Goal: Information Seeking & Learning: Learn about a topic

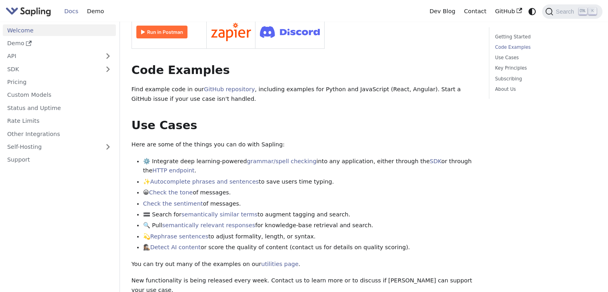
scroll to position [360, 0]
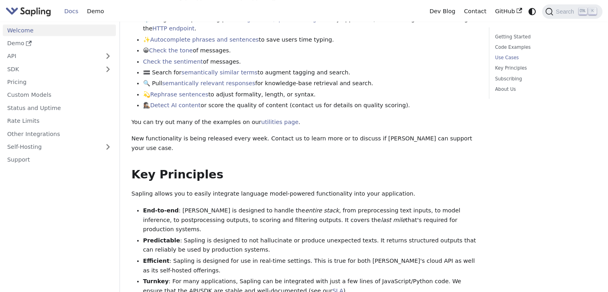
click at [77, 11] on link "Docs" at bounding box center [71, 11] width 23 height 12
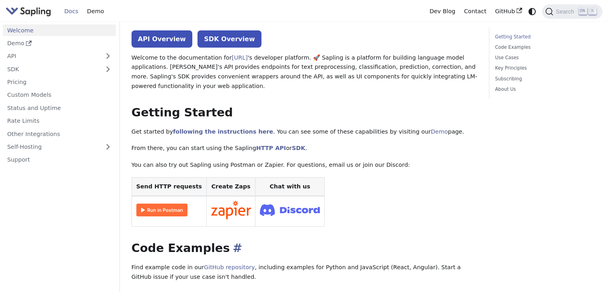
scroll to position [0, 0]
